Goal: Task Accomplishment & Management: Manage account settings

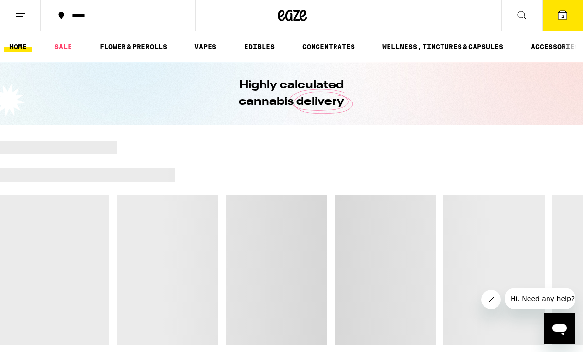
click at [20, 14] on icon at bounding box center [21, 15] width 12 height 12
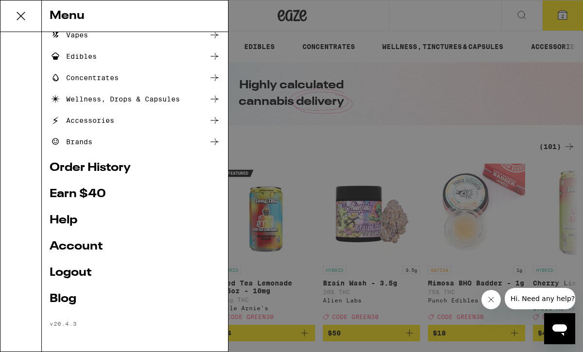
scroll to position [94, 0]
click at [74, 242] on link "Account" at bounding box center [135, 247] width 171 height 12
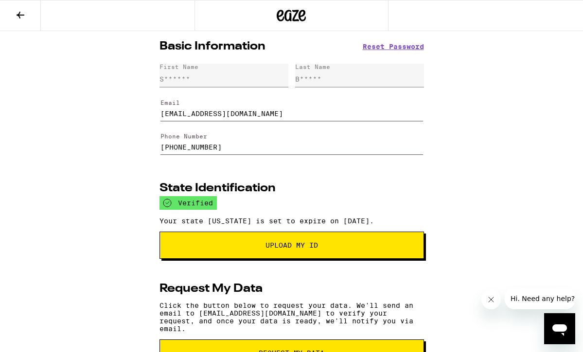
click at [16, 16] on icon at bounding box center [21, 15] width 12 height 12
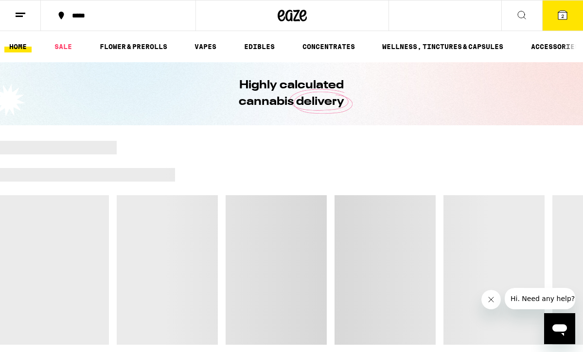
click at [20, 13] on line at bounding box center [21, 13] width 10 height 0
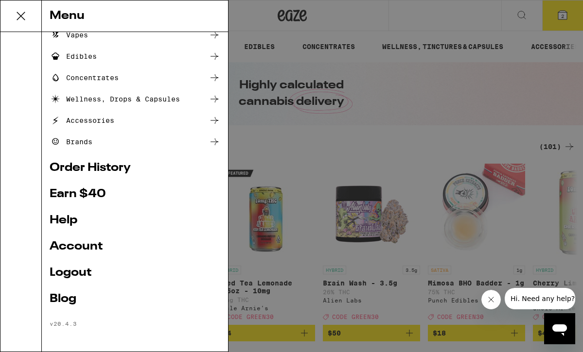
click at [69, 271] on link "Logout" at bounding box center [135, 273] width 171 height 12
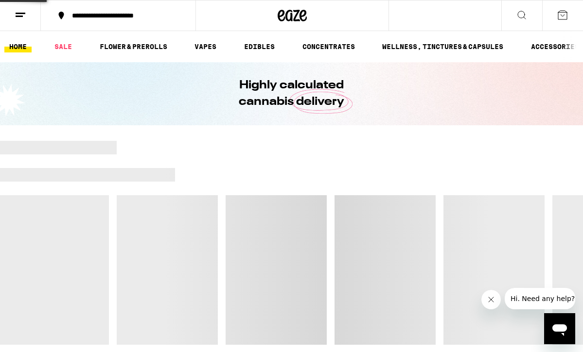
scroll to position [29, 0]
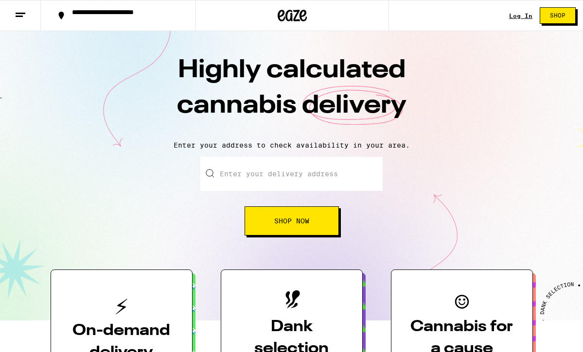
click at [516, 17] on link "Log In" at bounding box center [520, 16] width 23 height 6
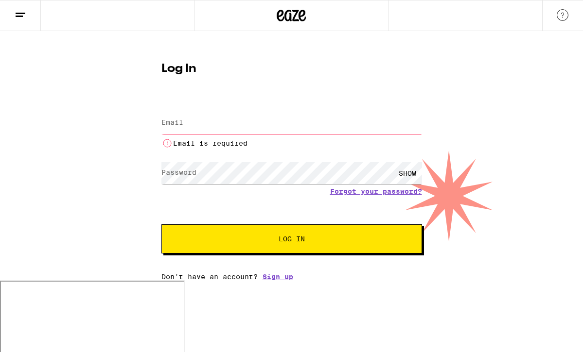
type input "[EMAIL_ADDRESS][DOMAIN_NAME]"
